Goal: Communication & Community: Answer question/provide support

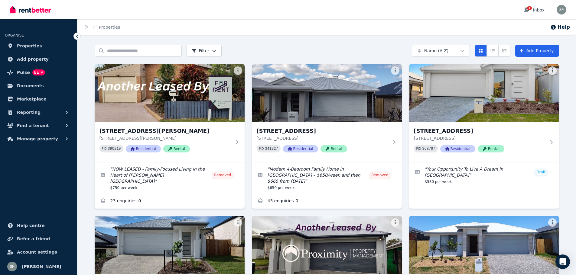
click at [534, 11] on div "1 Inbox" at bounding box center [533, 10] width 21 height 6
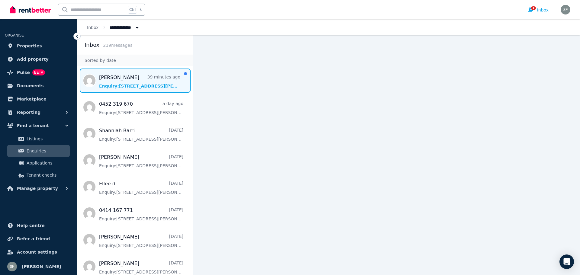
click at [129, 80] on span "Message list" at bounding box center [135, 81] width 116 height 24
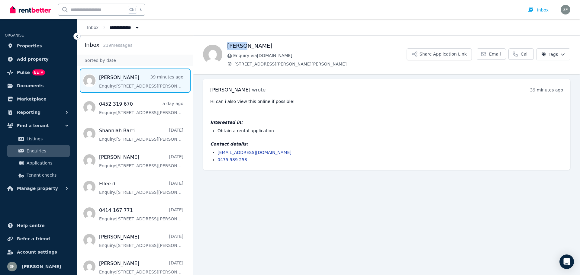
drag, startPoint x: 247, startPoint y: 47, endPoint x: 225, endPoint y: 46, distance: 21.8
click at [225, 46] on div "[PERSON_NAME] Enquiry via [DOMAIN_NAME] [STREET_ADDRESS][PERSON_NAME][PERSON_NA…" at bounding box center [386, 54] width 387 height 25
copy h1 "[PERSON_NAME]"
drag, startPoint x: 262, startPoint y: 153, endPoint x: 218, endPoint y: 150, distance: 44.2
click at [218, 150] on li "[EMAIL_ADDRESS][DOMAIN_NAME]" at bounding box center [391, 153] width 346 height 6
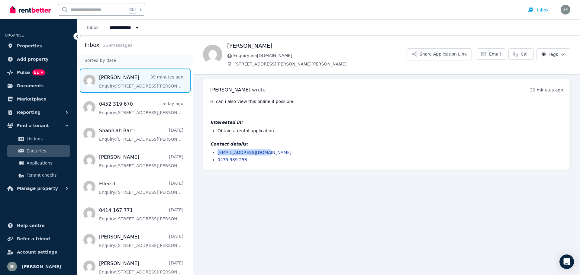
copy link "[EMAIL_ADDRESS][DOMAIN_NAME]"
drag, startPoint x: 248, startPoint y: 161, endPoint x: 218, endPoint y: 160, distance: 30.5
click at [218, 160] on li "0475 989 258" at bounding box center [391, 160] width 346 height 6
copy link "0475 989 258"
drag, startPoint x: 294, startPoint y: 54, endPoint x: 228, endPoint y: 54, distance: 65.9
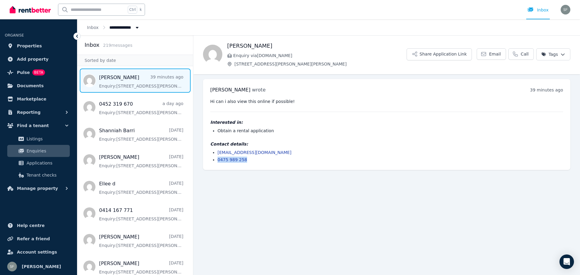
click at [228, 54] on p "Enquiry via [DOMAIN_NAME]" at bounding box center [316, 56] width 179 height 6
copy span "Enquiry via [DOMAIN_NAME]"
click at [563, 10] on img "button" at bounding box center [566, 10] width 10 height 10
click at [536, 82] on span "Logout" at bounding box center [541, 79] width 58 height 11
